Goal: Task Accomplishment & Management: Manage account settings

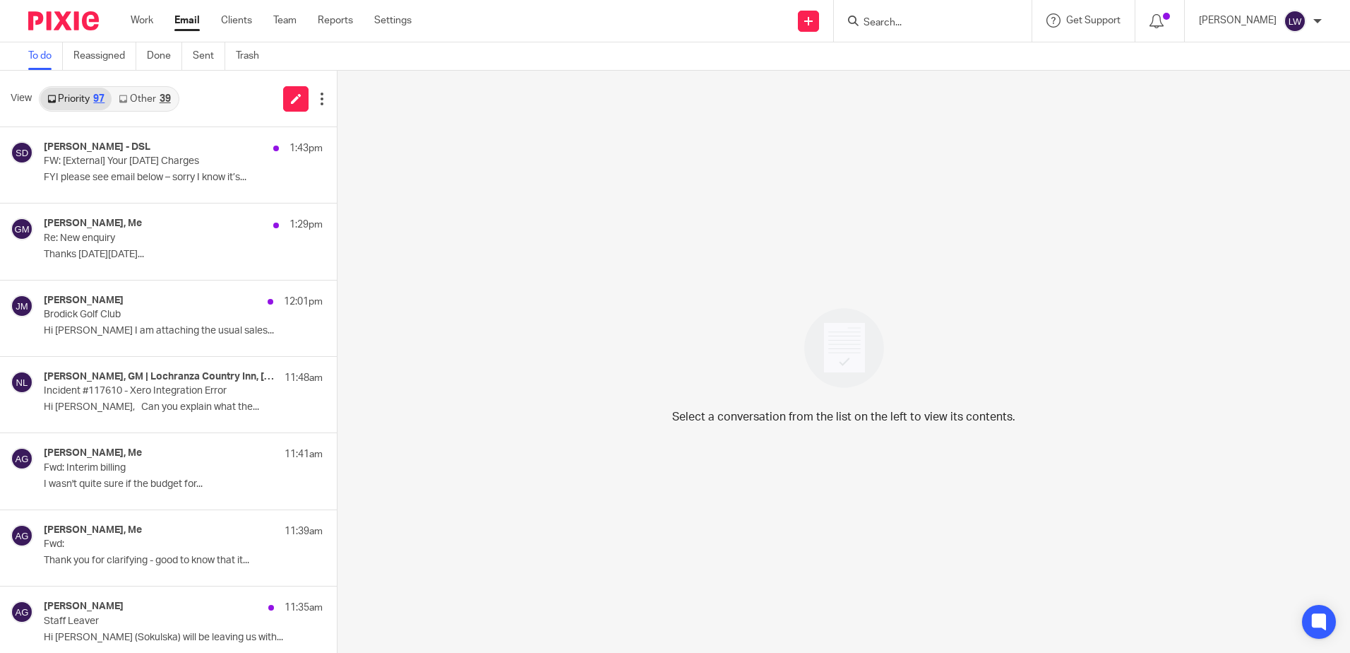
click at [153, 98] on link "Other 39" at bounding box center [145, 99] width 66 height 23
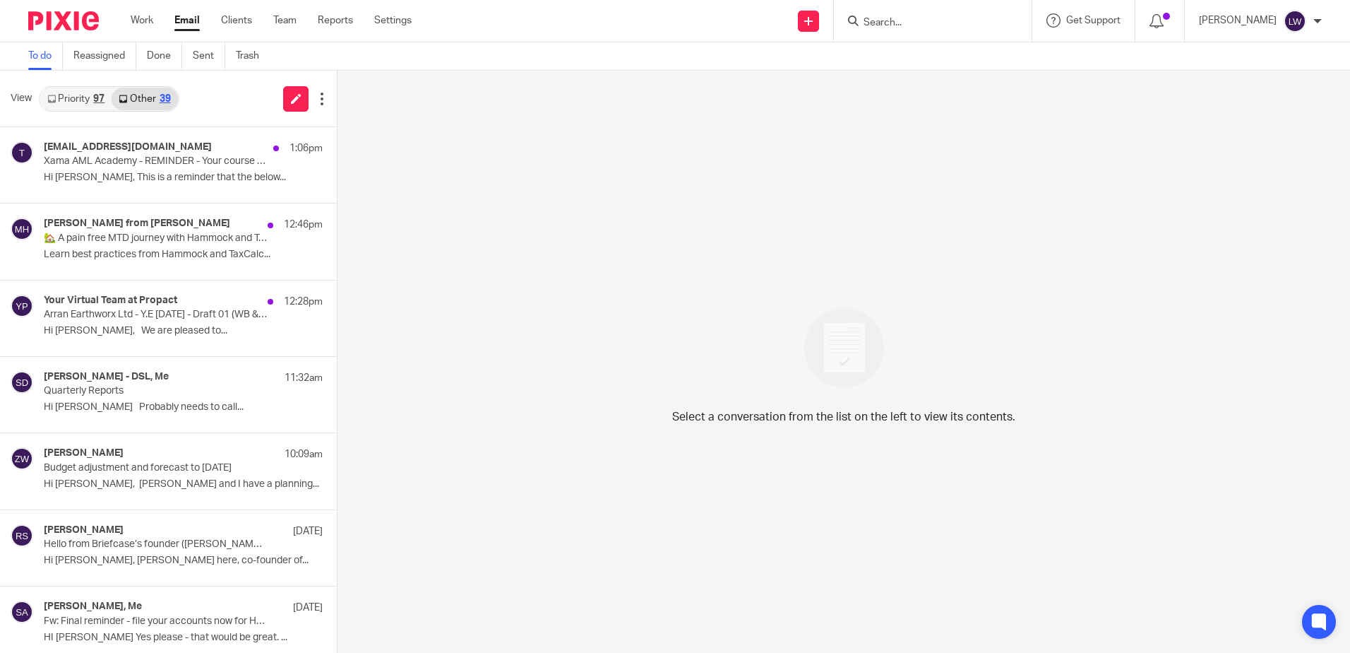
click at [95, 98] on div "97" at bounding box center [98, 99] width 11 height 10
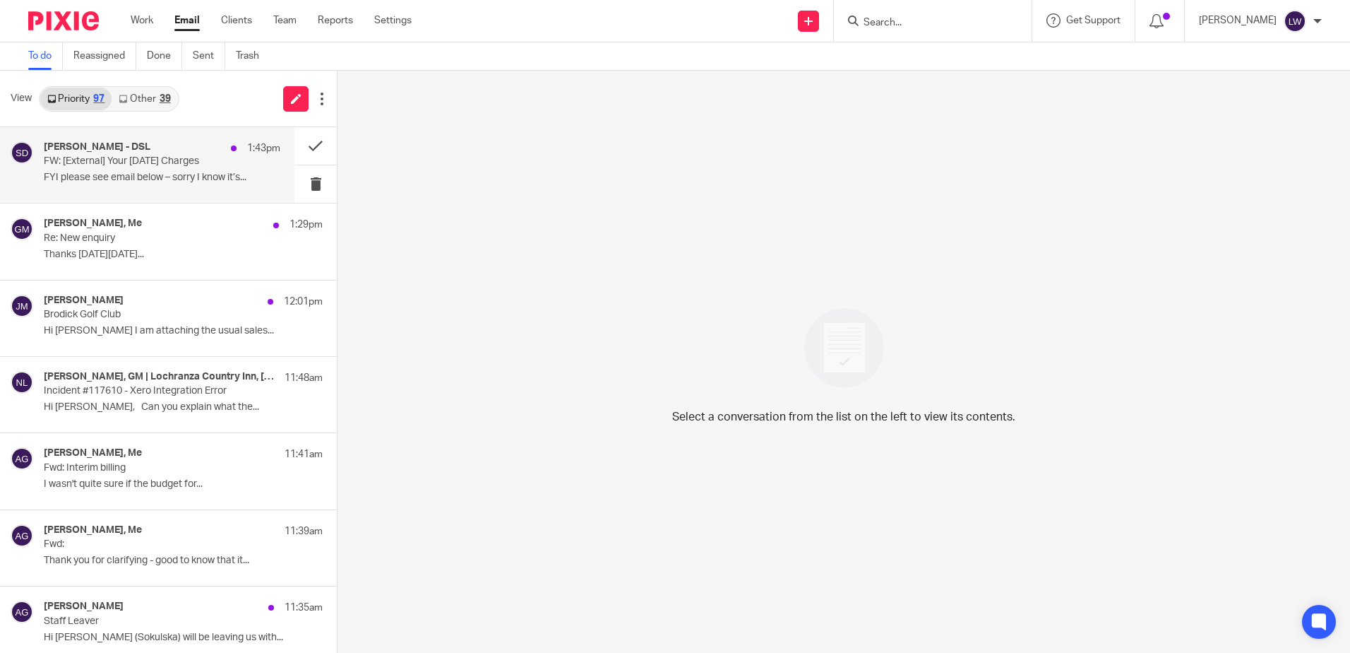
click at [142, 169] on div "[PERSON_NAME] - DSL 1:43pm FW: [External] Your [DATE] Charges FYI please see em…" at bounding box center [162, 164] width 237 height 47
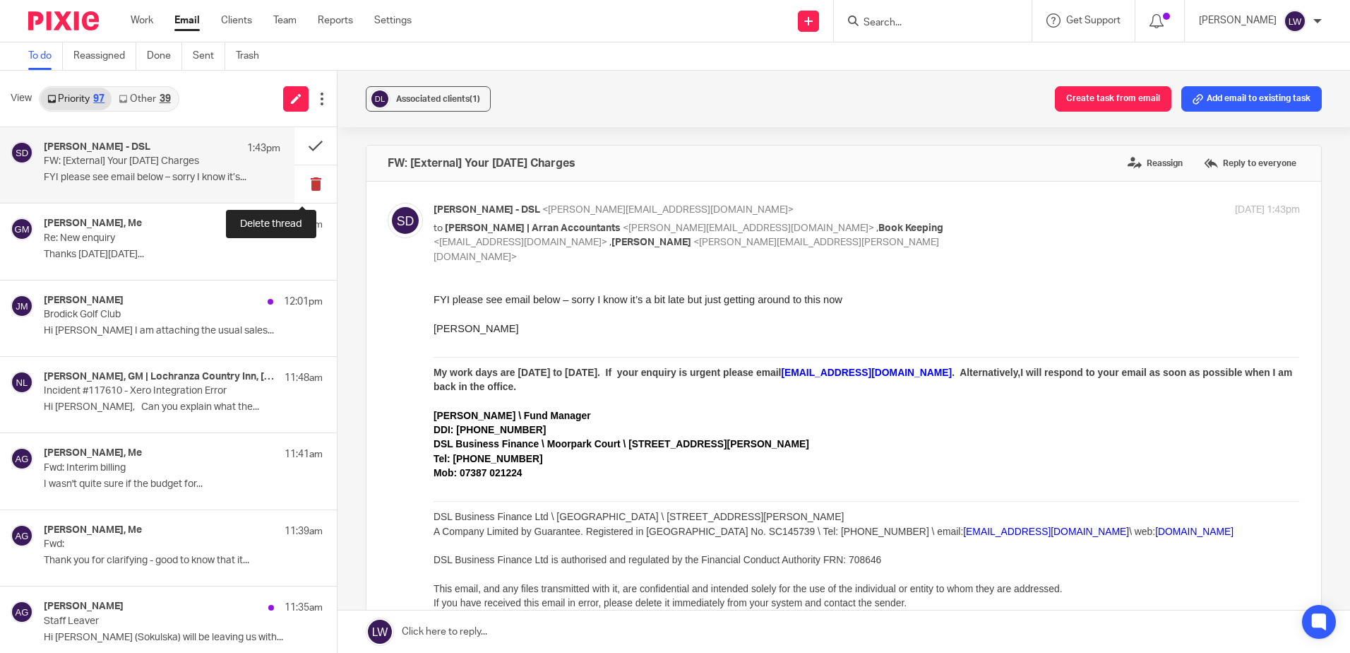
click at [297, 189] on button at bounding box center [315, 183] width 42 height 37
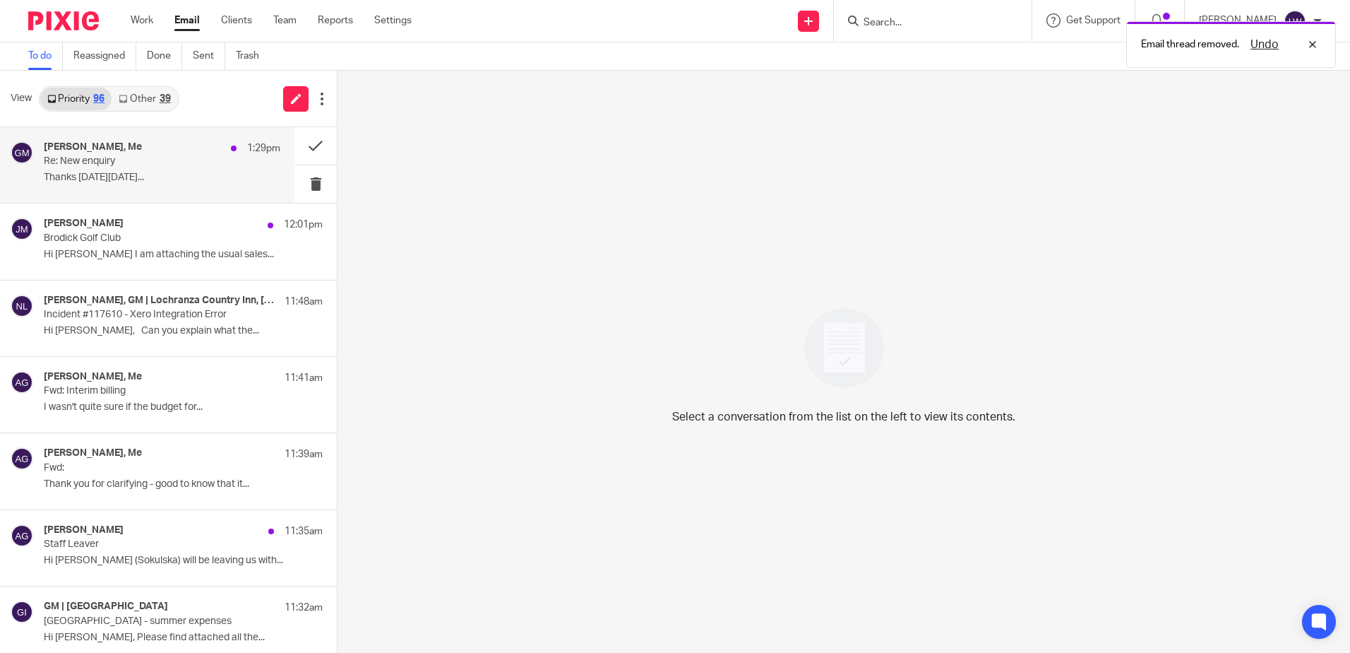
click at [100, 188] on div "[PERSON_NAME], Me 1:29pm Re: New enquiry Thanks [DATE][DATE]..." at bounding box center [162, 164] width 237 height 47
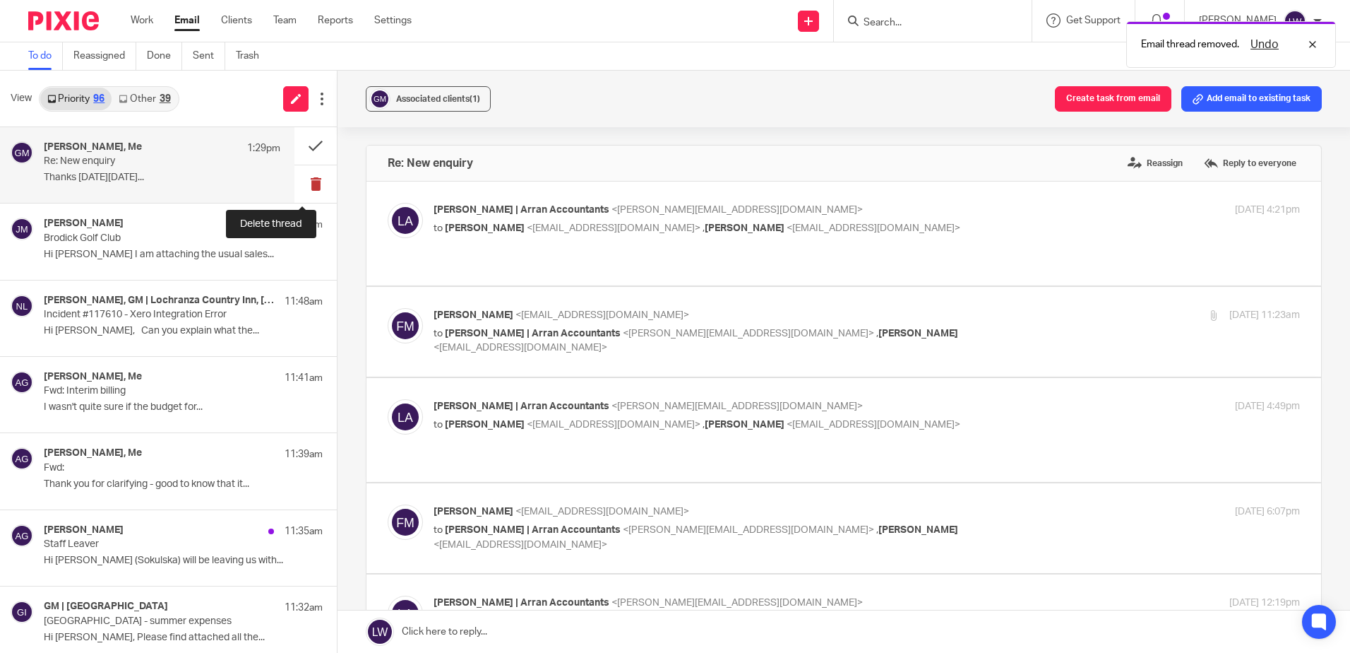
click at [301, 181] on button at bounding box center [315, 183] width 42 height 37
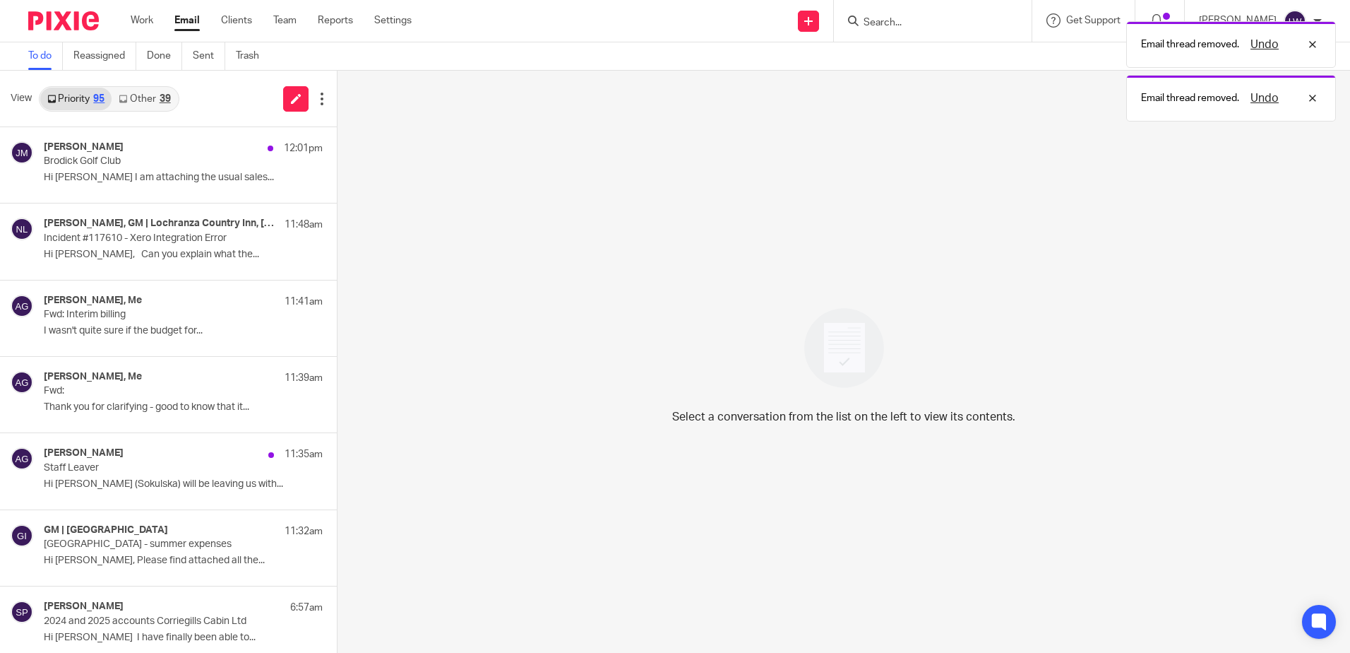
click at [104, 174] on p "Hi [PERSON_NAME] I am attaching the usual sales..." at bounding box center [183, 178] width 279 height 12
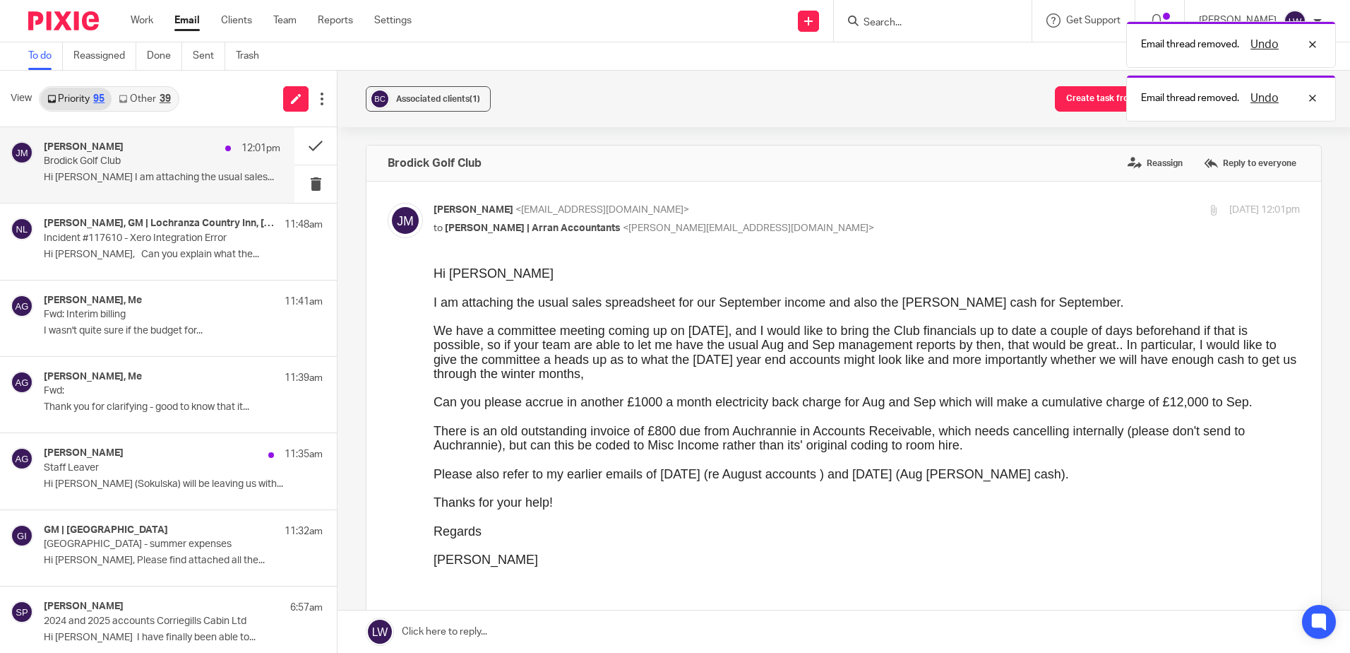
click at [147, 93] on link "Other 39" at bounding box center [145, 99] width 66 height 23
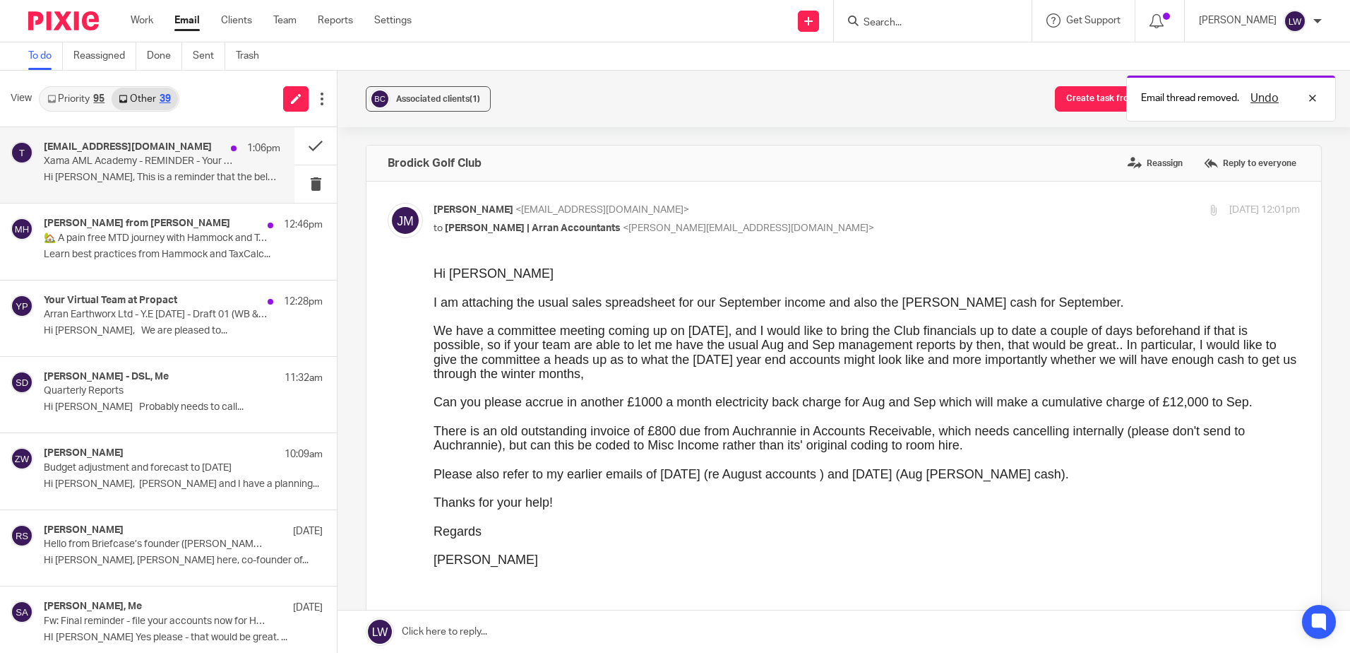
click at [105, 155] on div "[EMAIL_ADDRESS][DOMAIN_NAME] 1:06pm" at bounding box center [162, 148] width 237 height 14
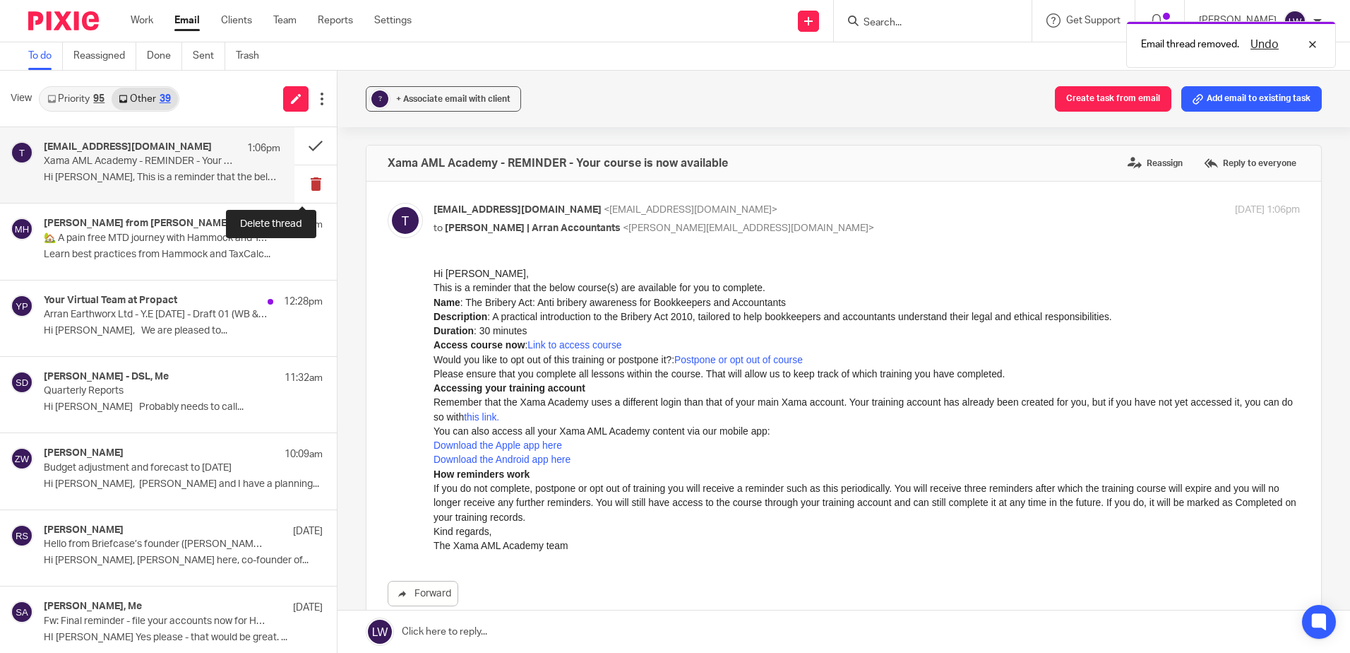
click at [302, 179] on button at bounding box center [315, 183] width 42 height 37
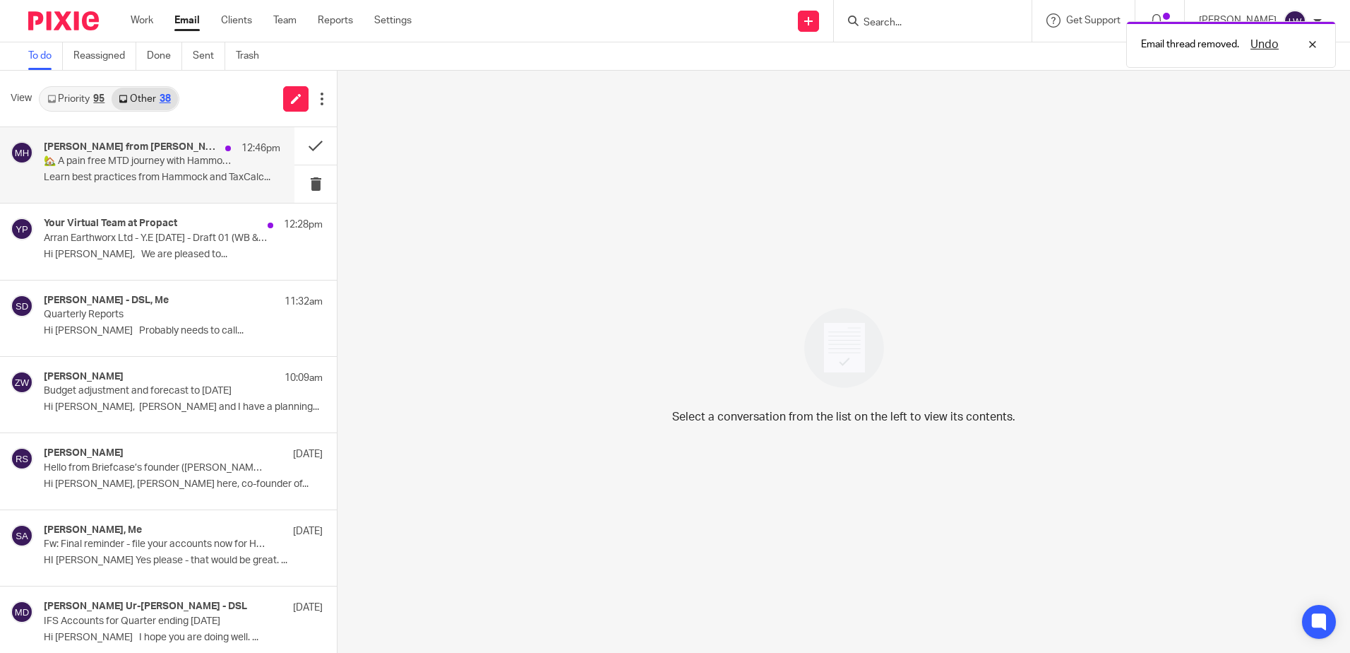
click at [152, 172] on p "Learn best practices from Hammock and TaxCalc..." at bounding box center [162, 178] width 237 height 12
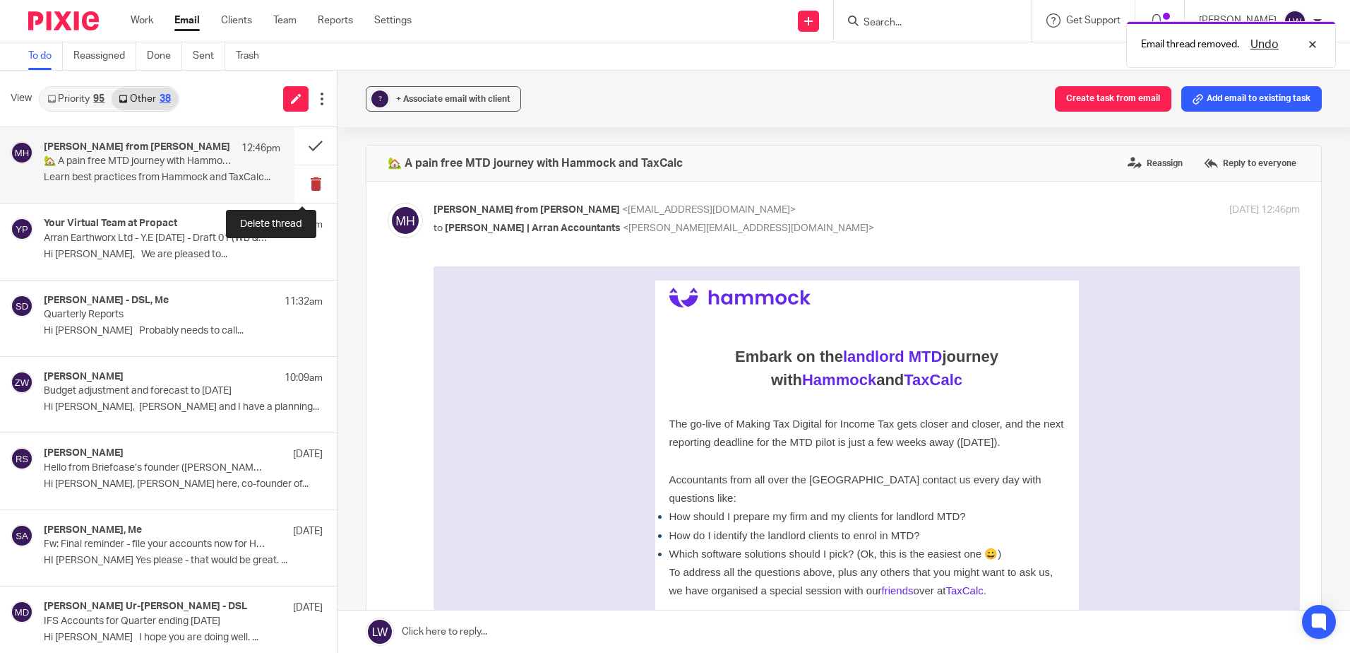
click at [304, 182] on button at bounding box center [315, 183] width 42 height 37
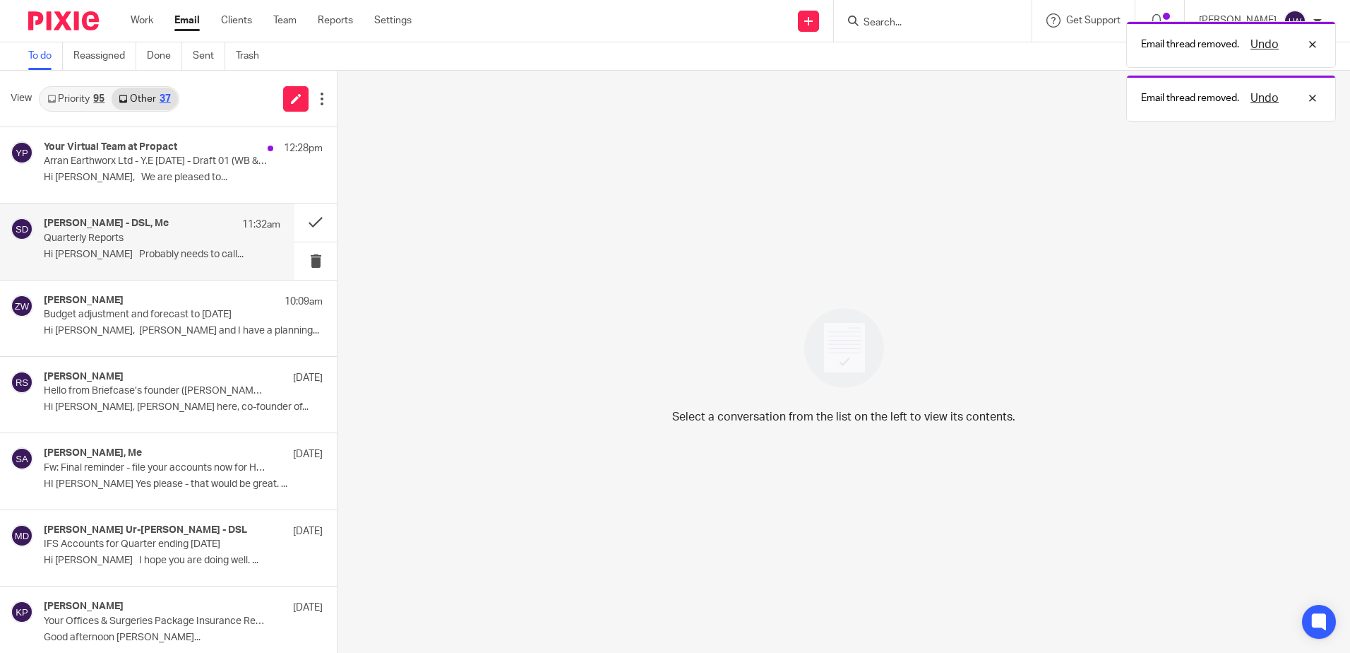
click at [113, 251] on p "Hi [PERSON_NAME] Probably needs to call..." at bounding box center [162, 255] width 237 height 12
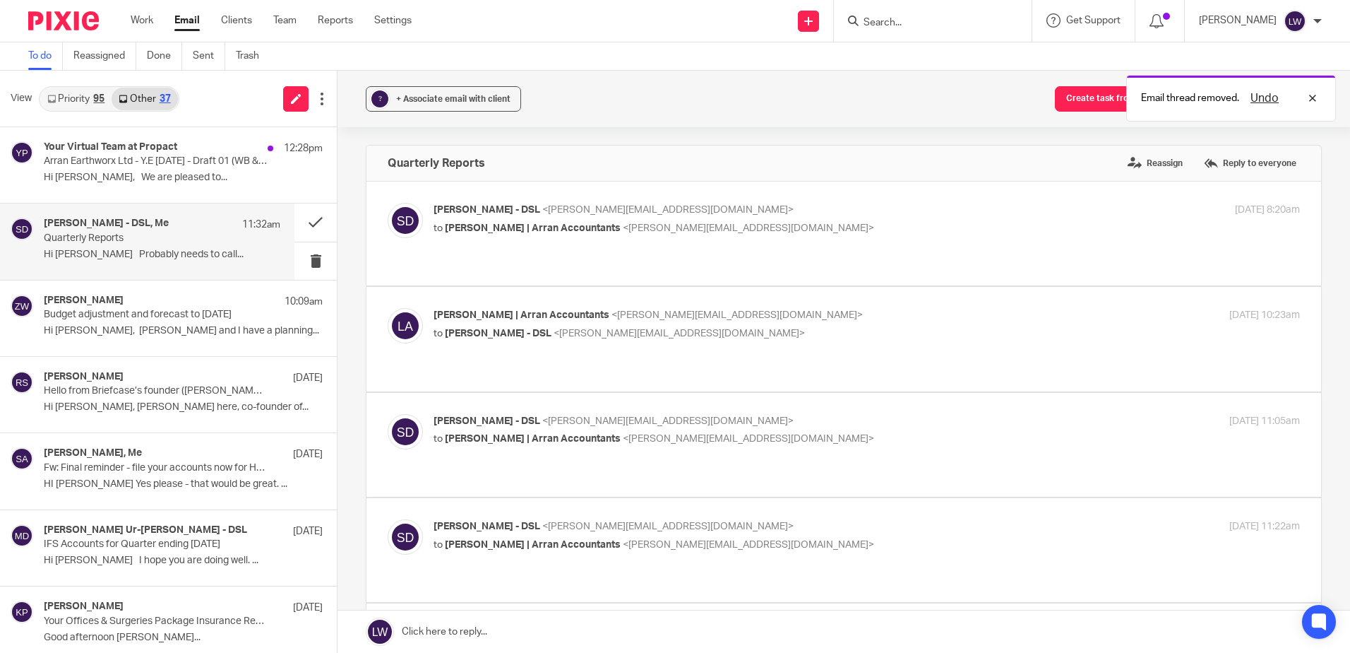
scroll to position [141, 0]
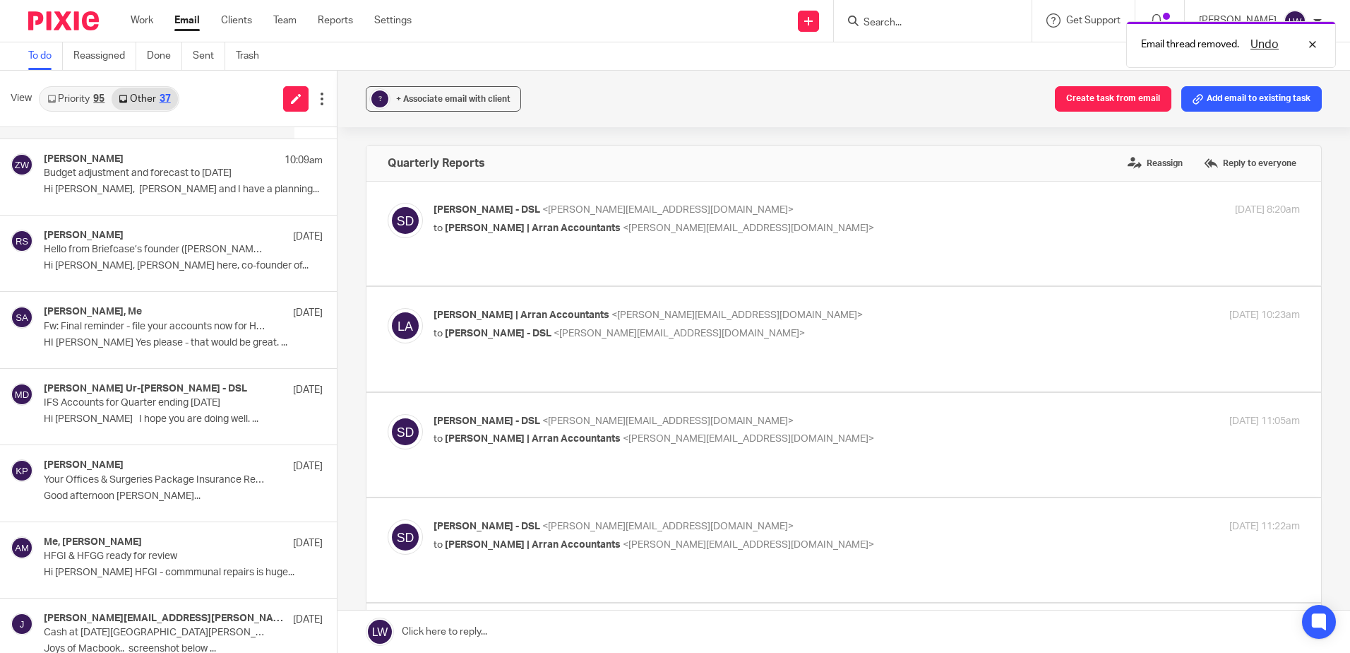
click at [80, 93] on link "Priority 95" at bounding box center [75, 99] width 71 height 23
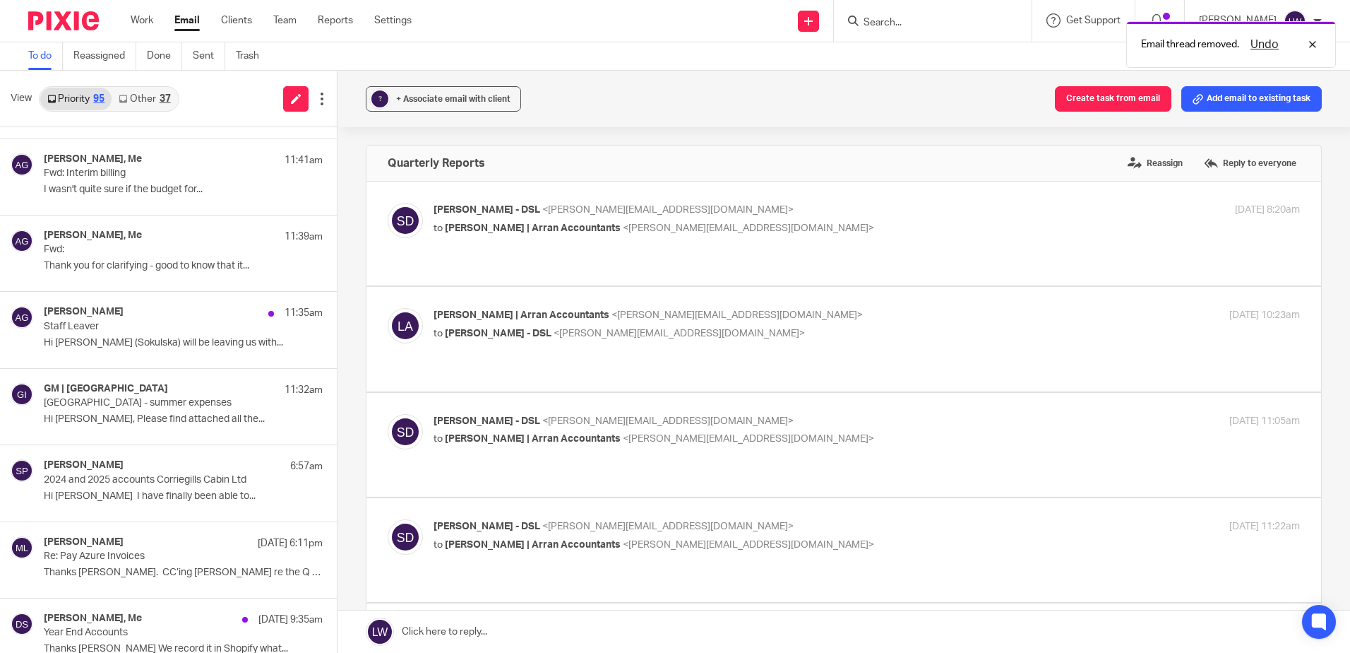
scroll to position [0, 0]
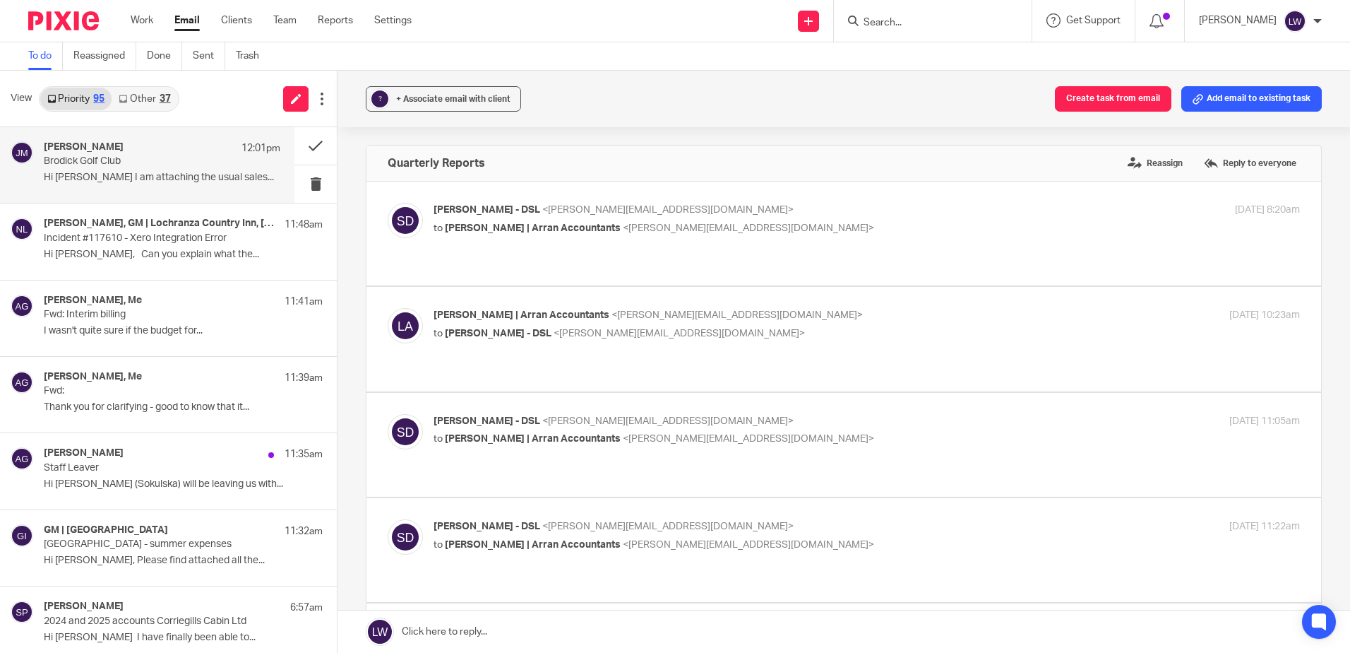
click at [110, 169] on div "[PERSON_NAME] 12:01pm Brodick Golf Club Hi [PERSON_NAME] I am attaching the usu…" at bounding box center [162, 164] width 237 height 47
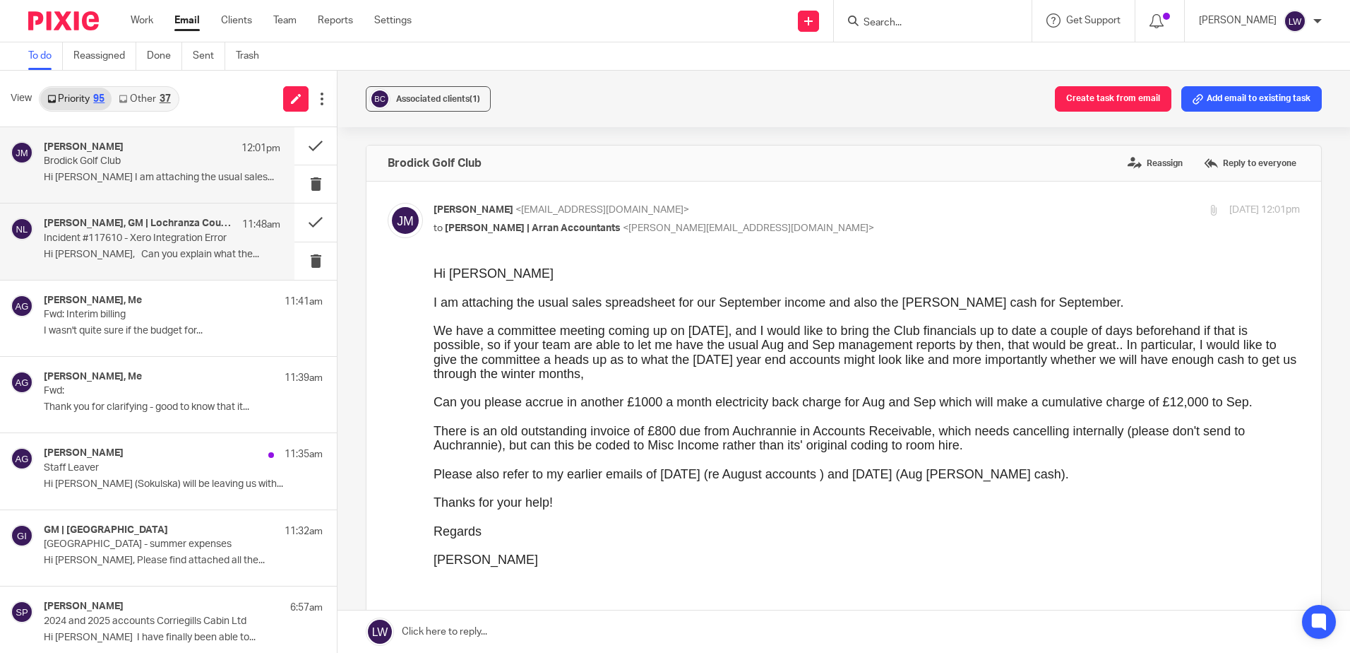
click at [133, 265] on div "[PERSON_NAME], GM | Lochranza Country Inn, [PERSON_NAME], Me, RST EPoS Helpdesk…" at bounding box center [162, 241] width 237 height 47
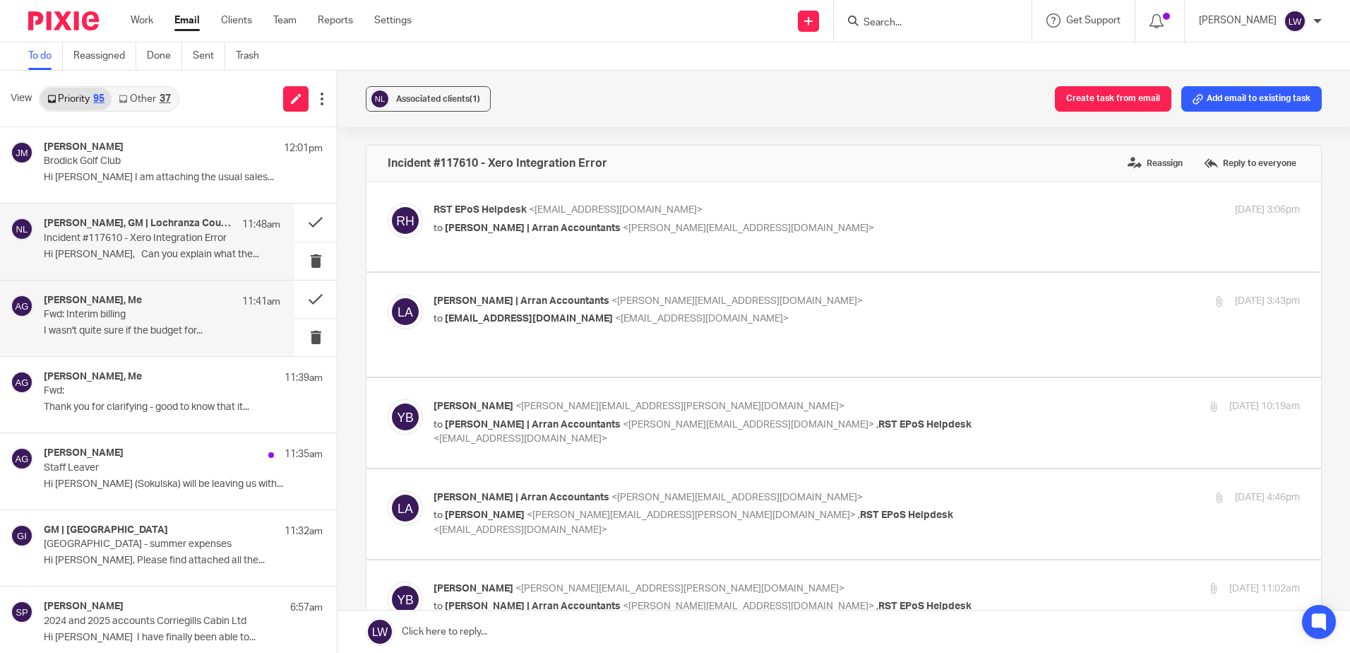
click at [124, 326] on p "I wasn't quite sure if the budget for..." at bounding box center [162, 331] width 237 height 12
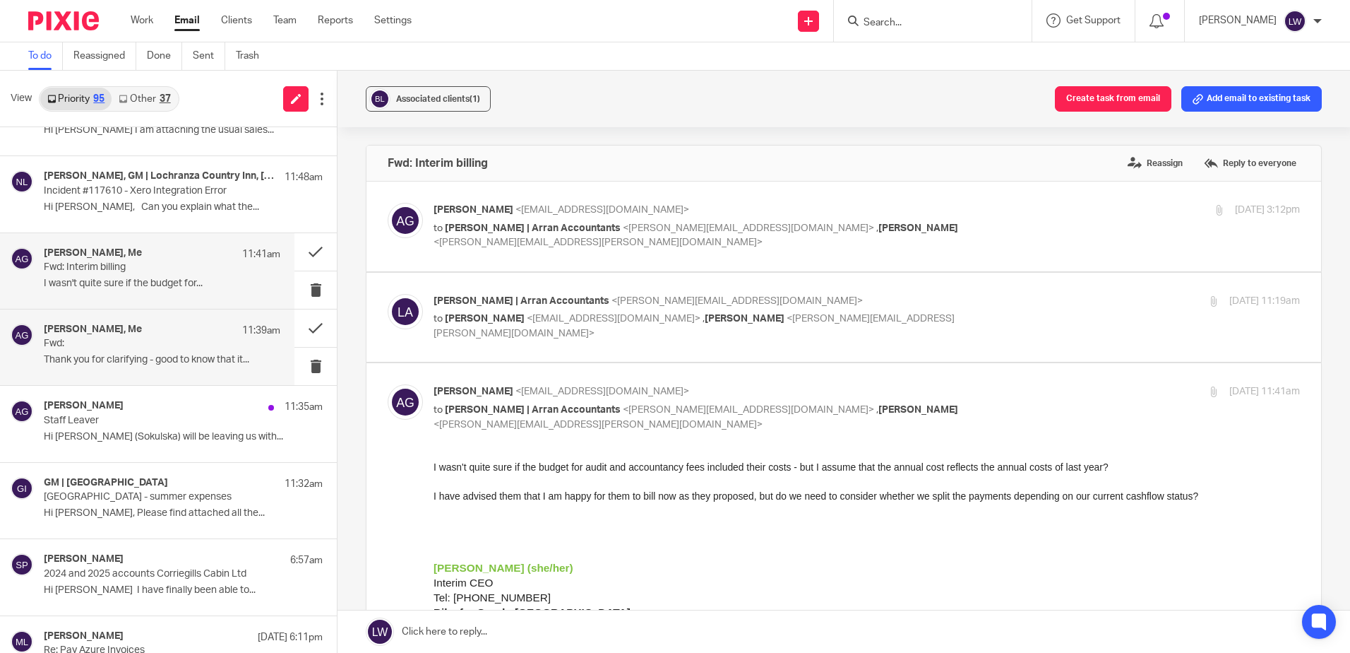
scroll to position [71, 0]
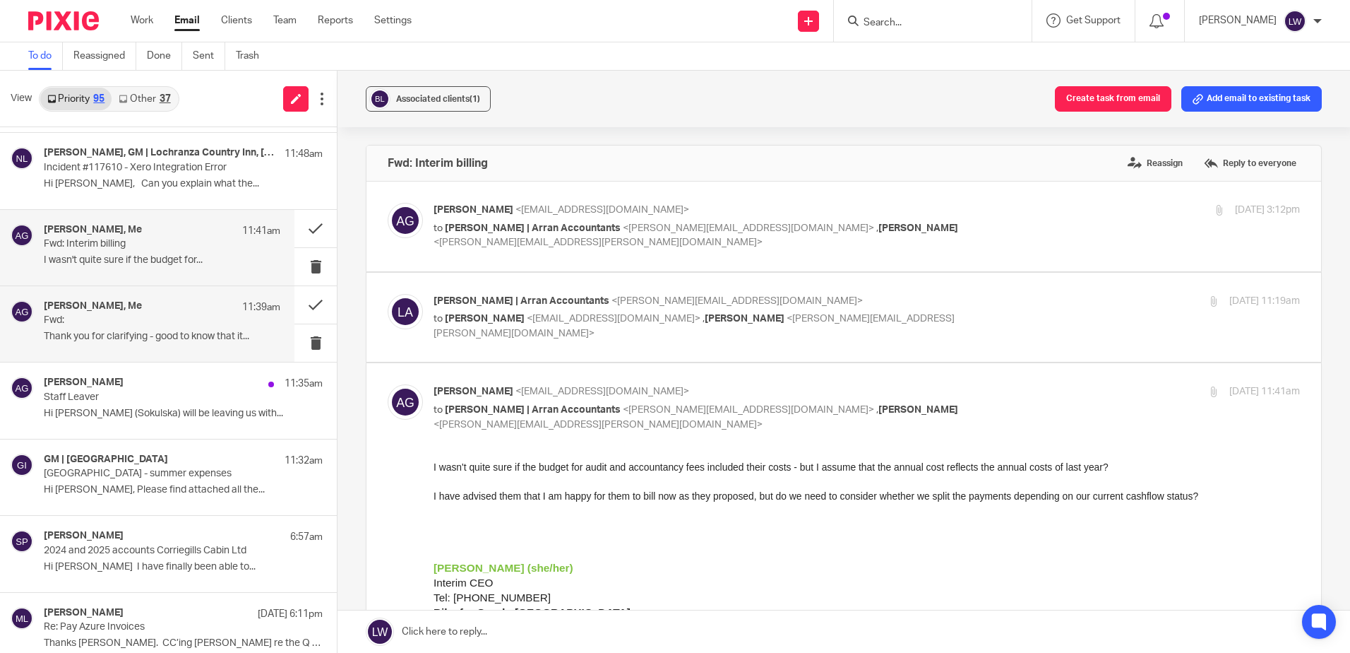
click at [100, 329] on div "[PERSON_NAME], Me 11:39am Fwd: Thank you for clarifying - good to know that it.…" at bounding box center [162, 323] width 237 height 47
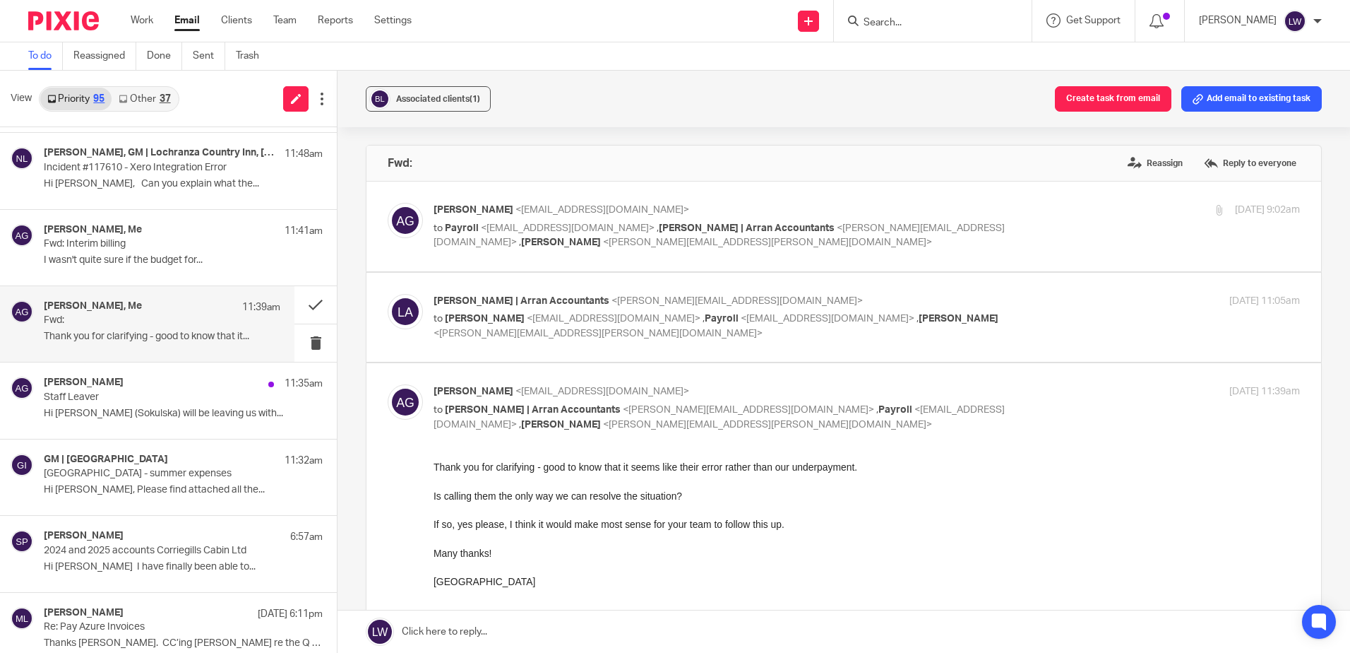
scroll to position [0, 0]
click at [103, 405] on div "[PERSON_NAME] 11:35am Staff Leaver Hi [PERSON_NAME] ([GEOGRAPHIC_DATA]) will be…" at bounding box center [162, 399] width 237 height 47
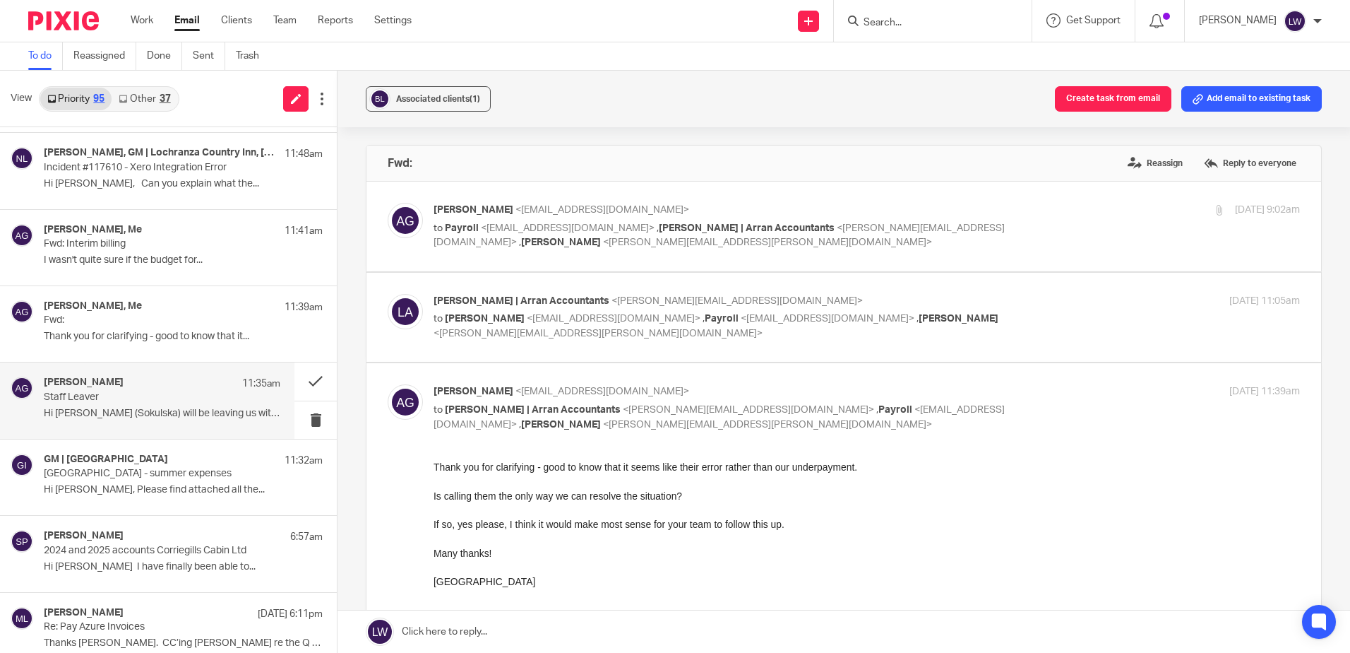
click at [107, 411] on p "Hi [PERSON_NAME] (Sokulska) will be leaving us with..." at bounding box center [162, 413] width 237 height 12
